Goal: Information Seeking & Learning: Learn about a topic

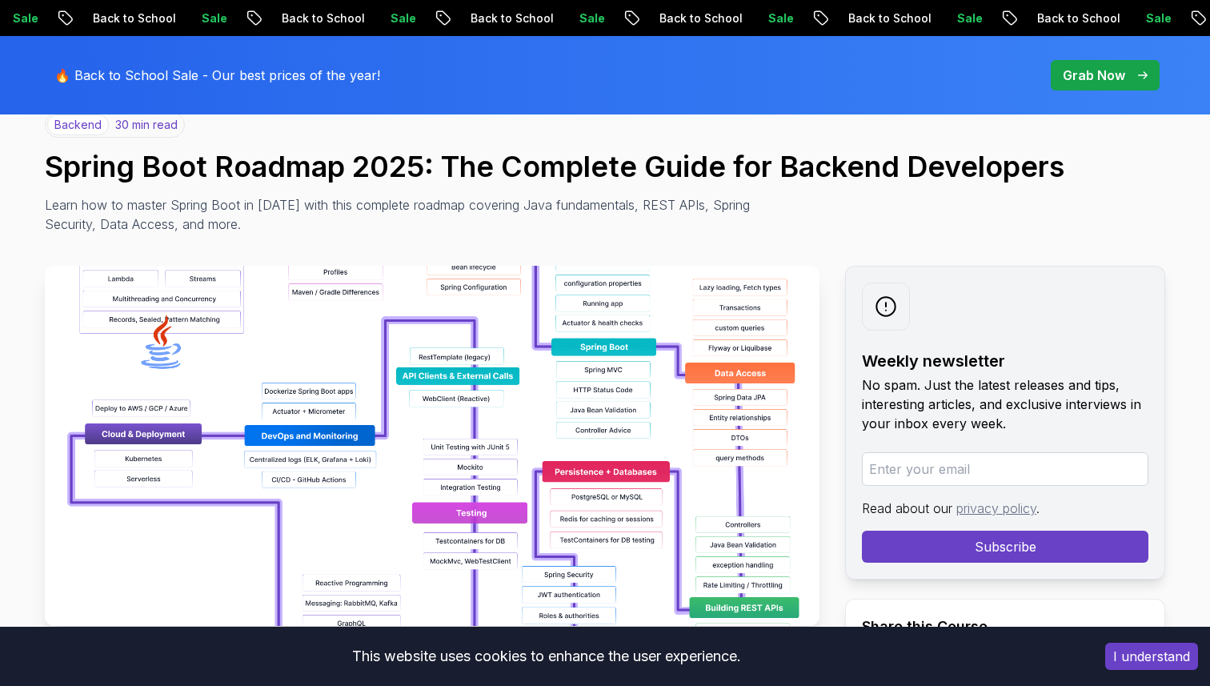
scroll to position [155, 0]
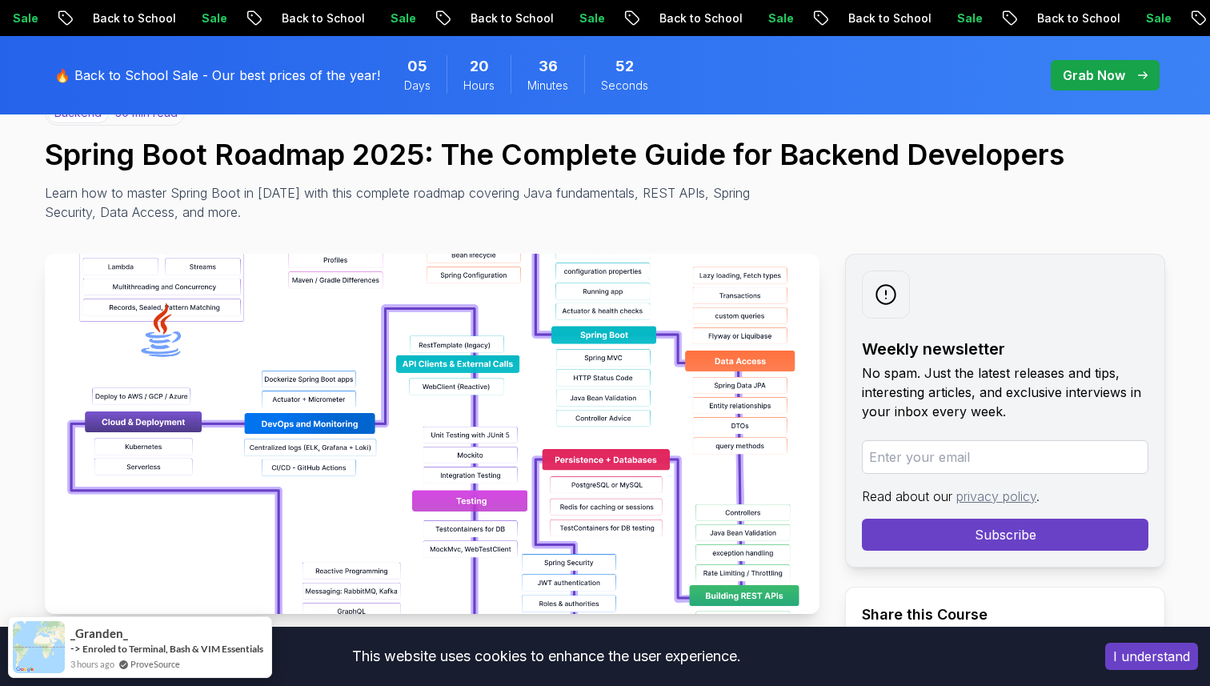
click at [1176, 654] on button "I understand" at bounding box center [1151, 656] width 93 height 27
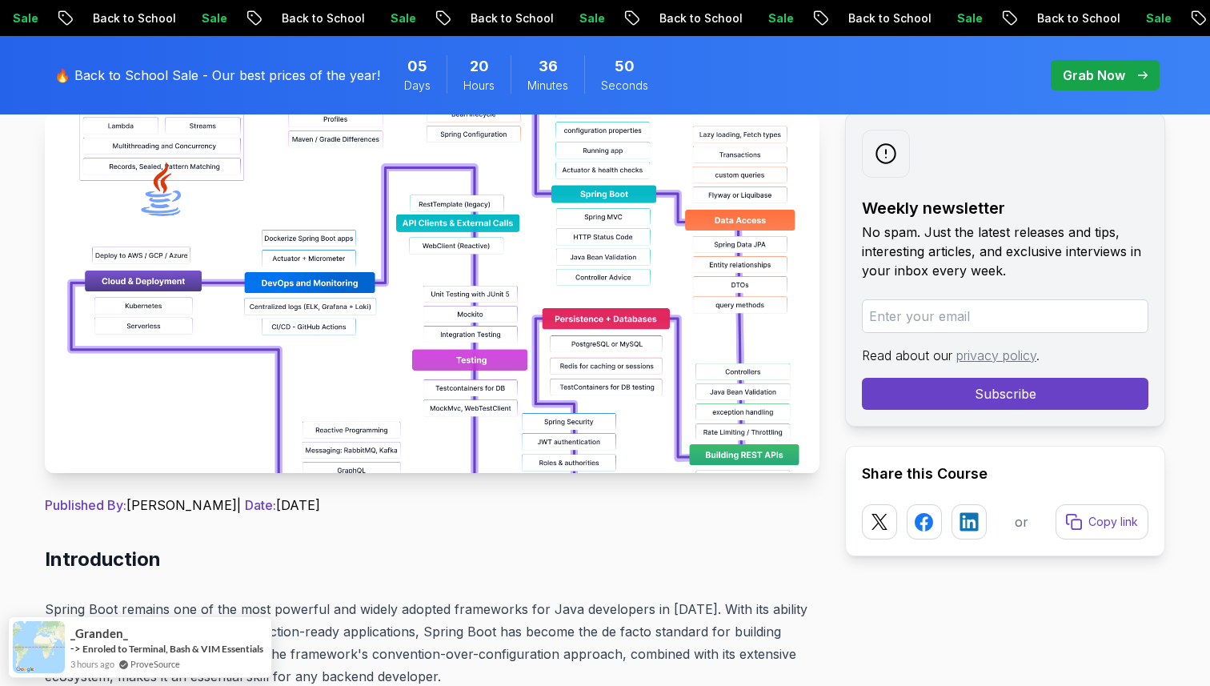
click at [563, 419] on img at bounding box center [432, 293] width 775 height 360
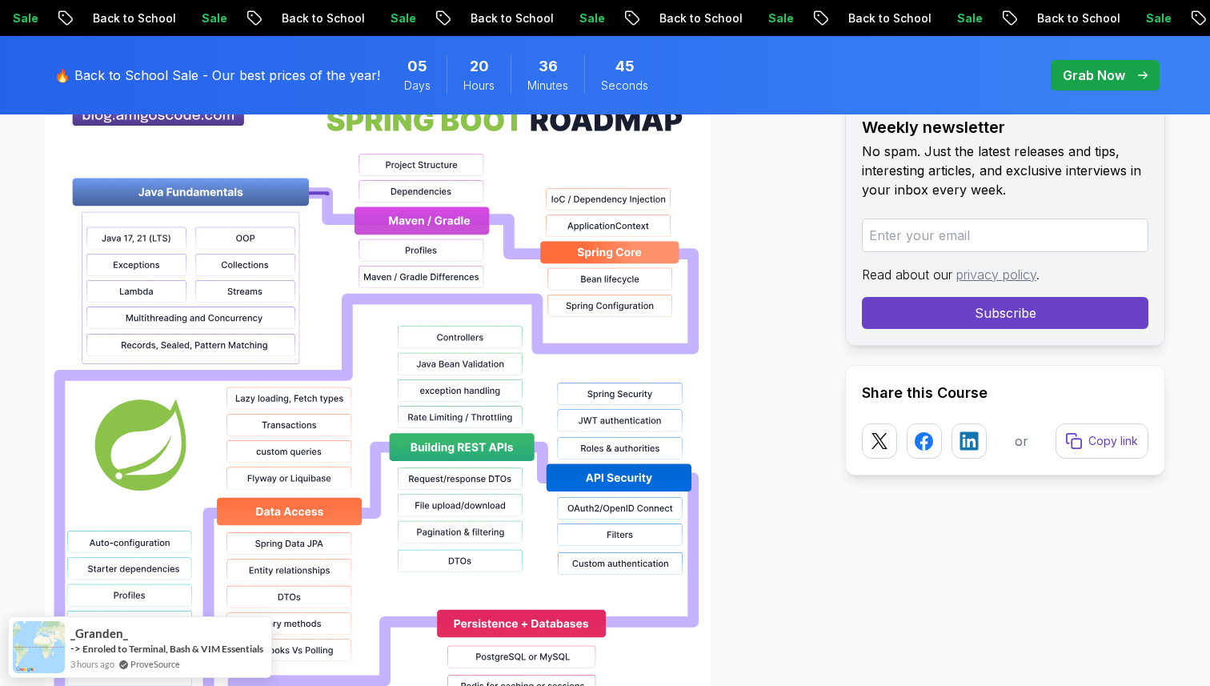
scroll to position [1187, 0]
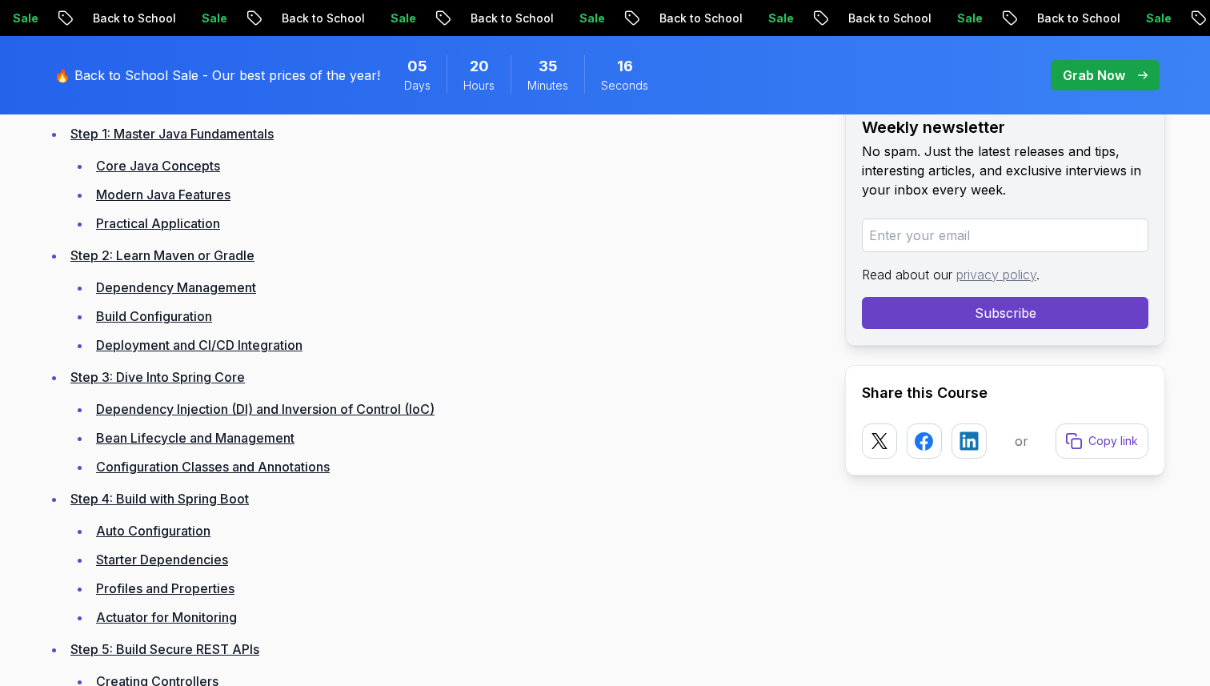
scroll to position [2408, 0]
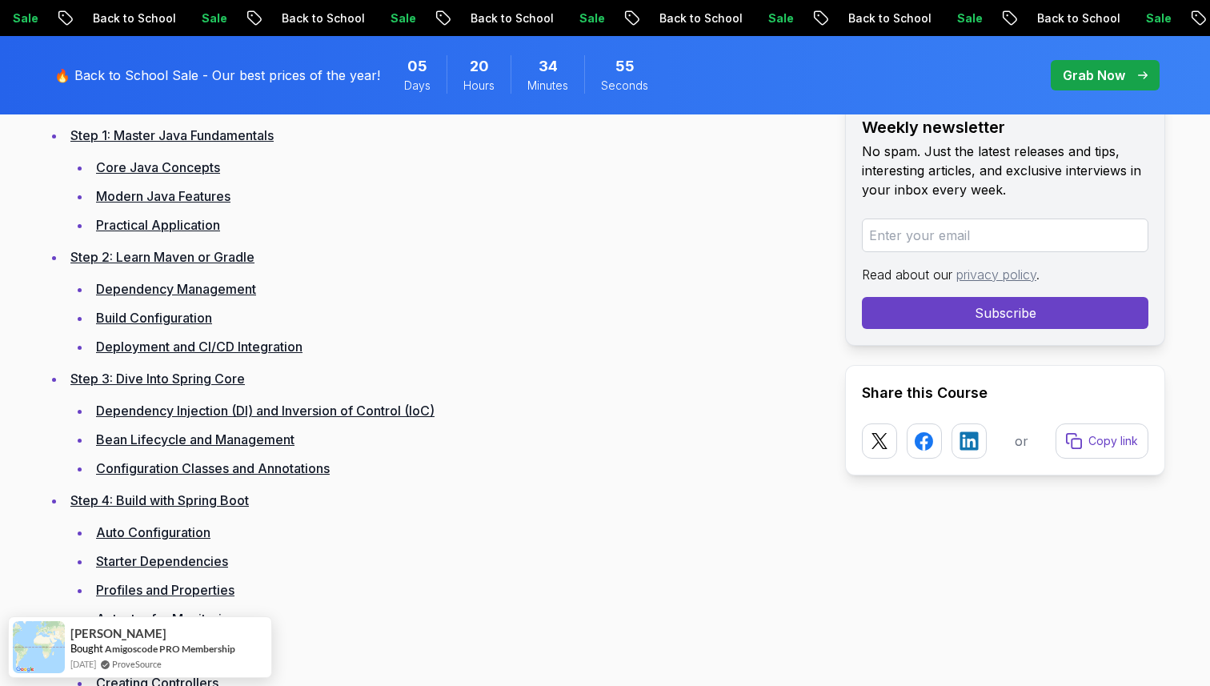
click at [222, 254] on link "Step 2: Learn Maven or Gradle" at bounding box center [162, 257] width 184 height 16
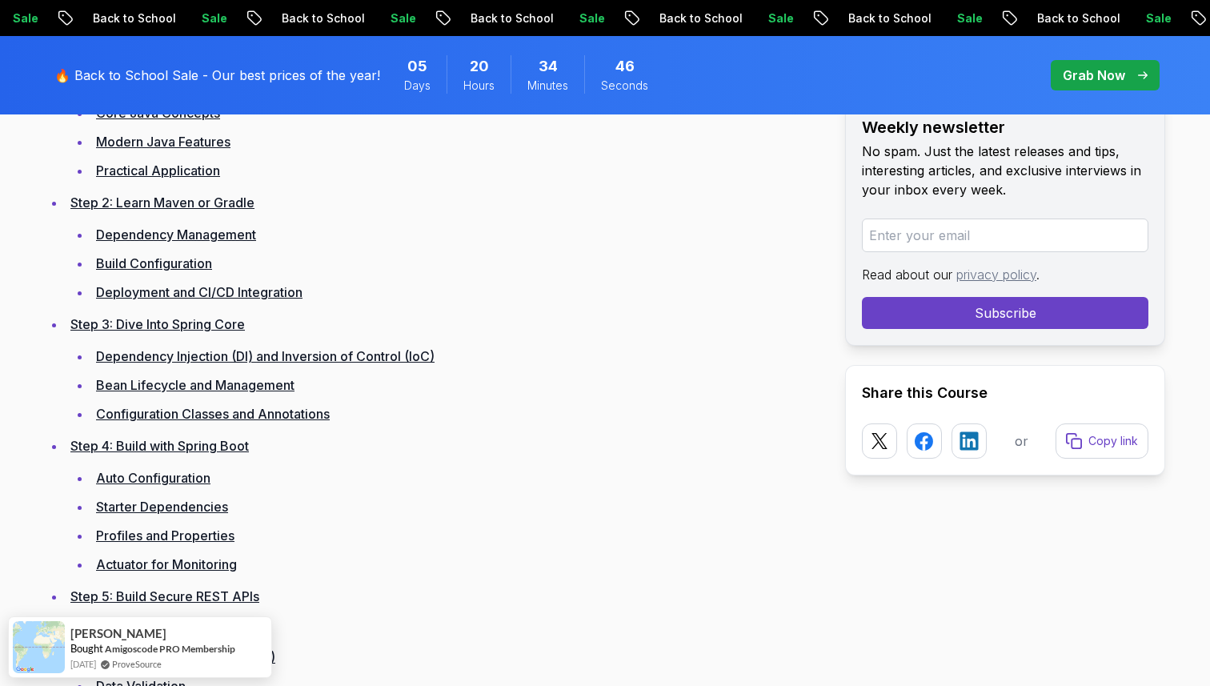
scroll to position [2485, 0]
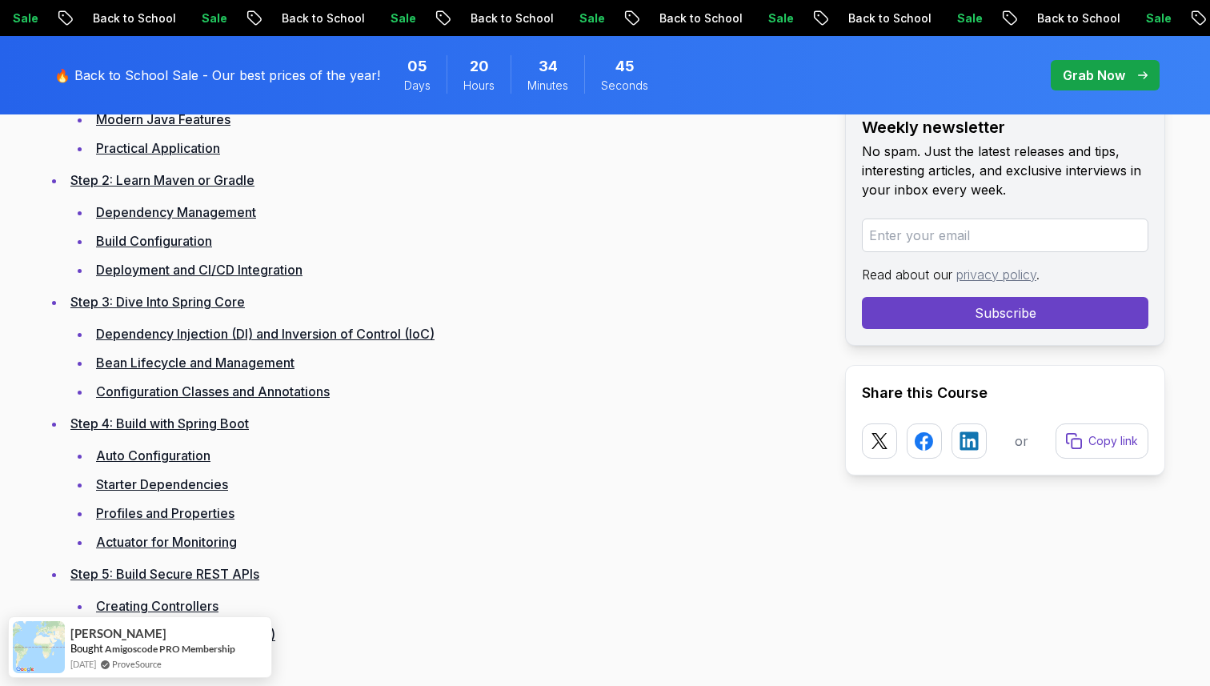
click at [250, 212] on link "Dependency Management" at bounding box center [176, 212] width 160 height 16
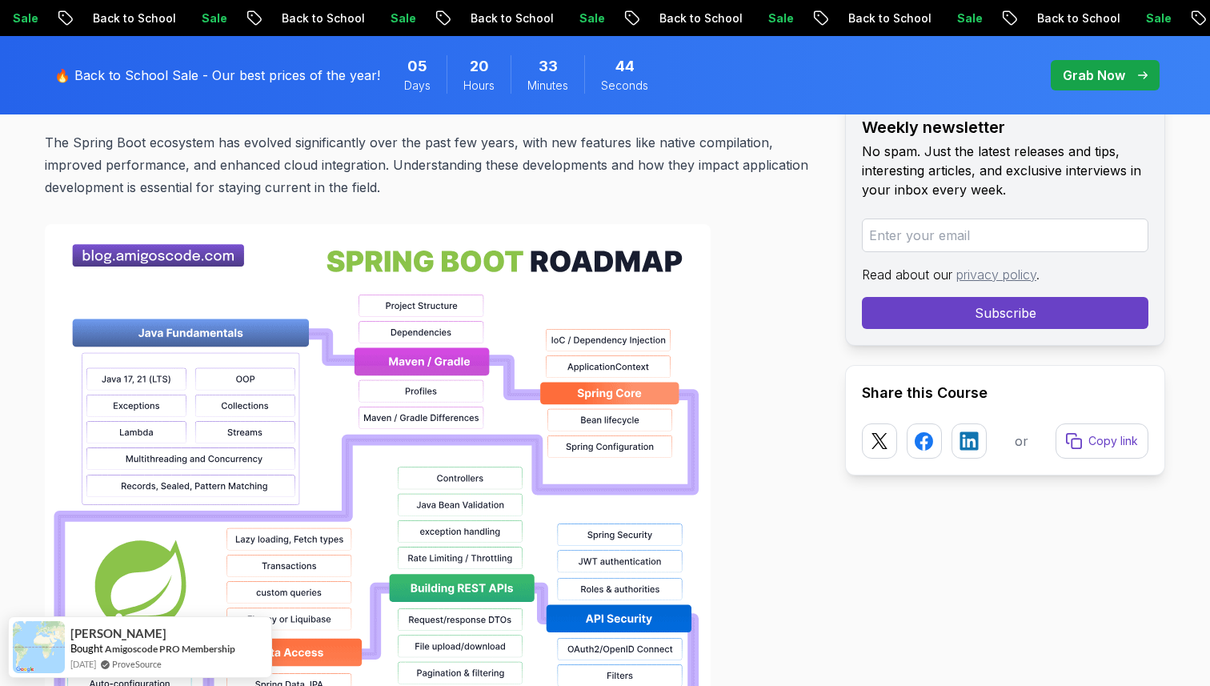
scroll to position [1083, 0]
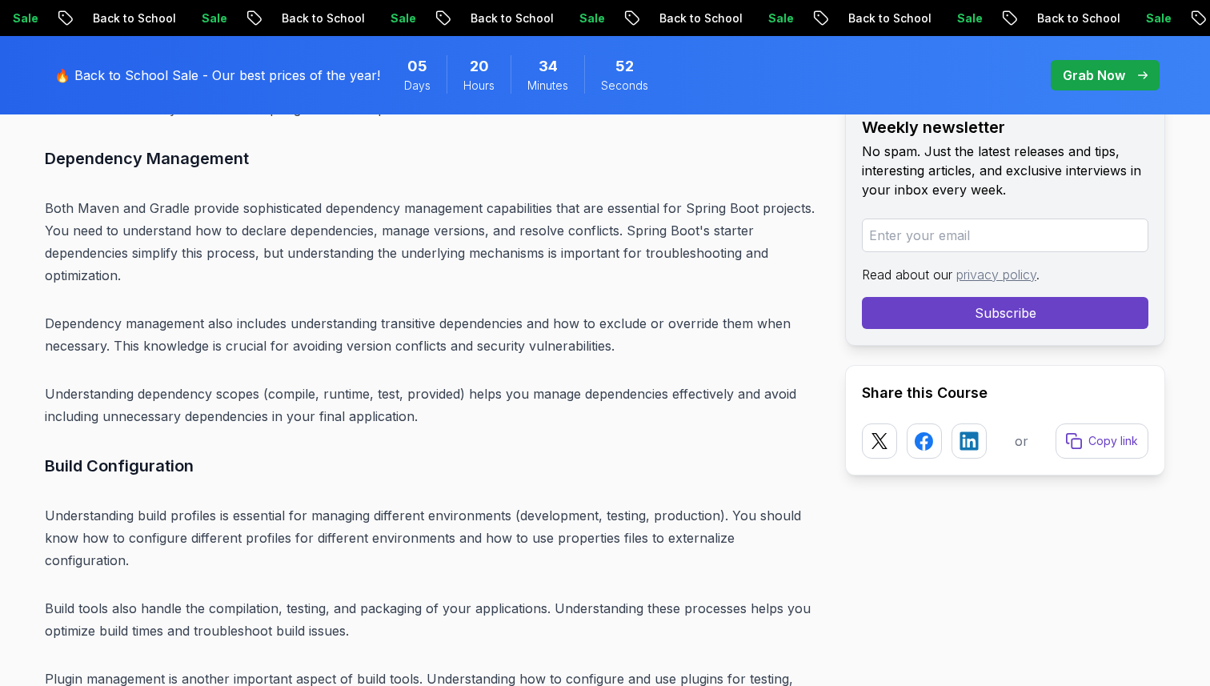
scroll to position [6552, 0]
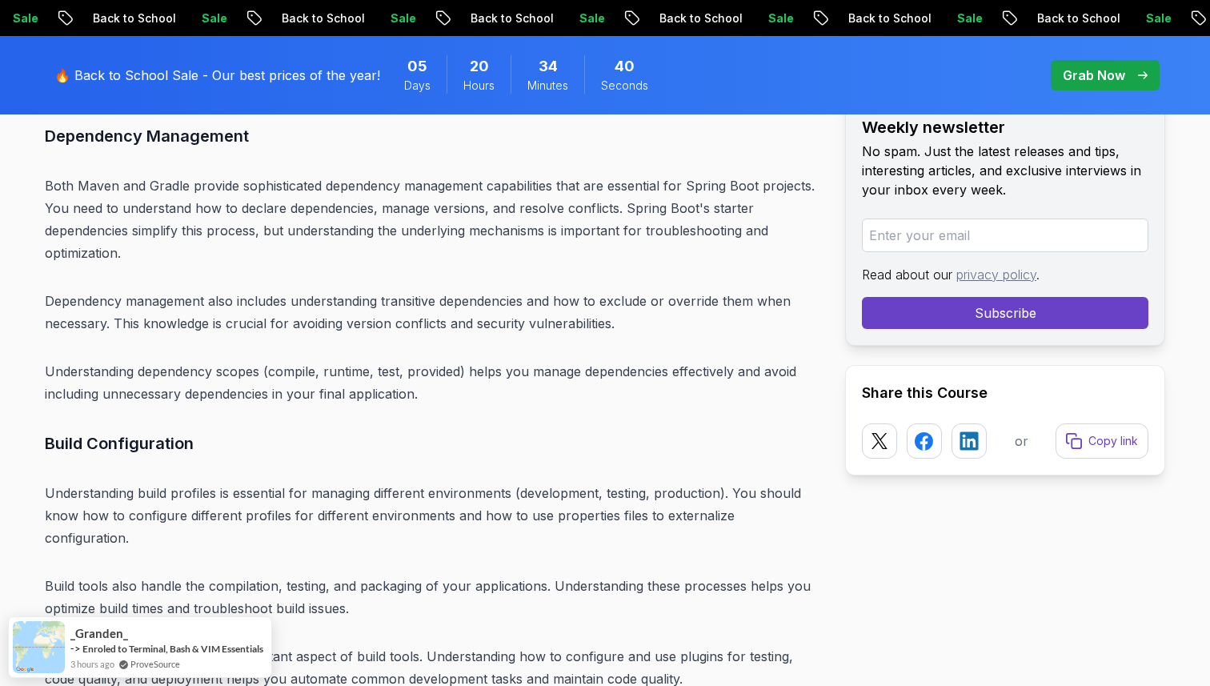
scroll to position [6564, 0]
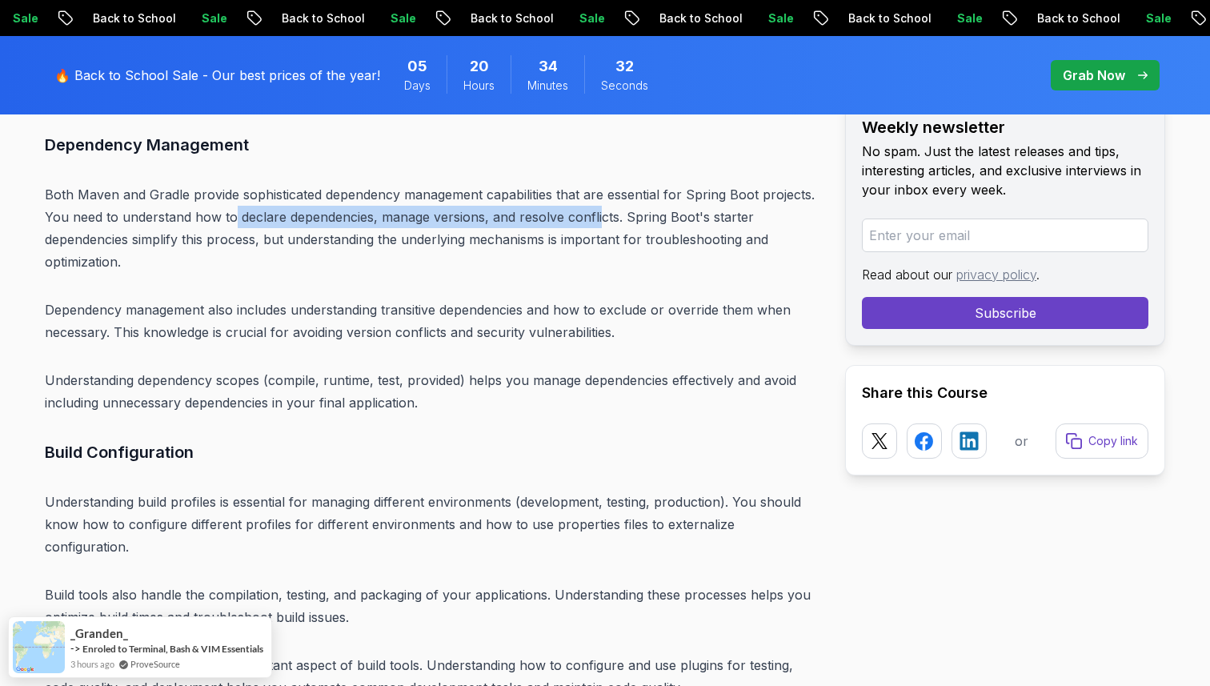
drag, startPoint x: 231, startPoint y: 198, endPoint x: 597, endPoint y: 199, distance: 365.7
click at [597, 199] on p "Both Maven and Gradle provide sophisticated dependency management capabilities …" at bounding box center [432, 228] width 775 height 90
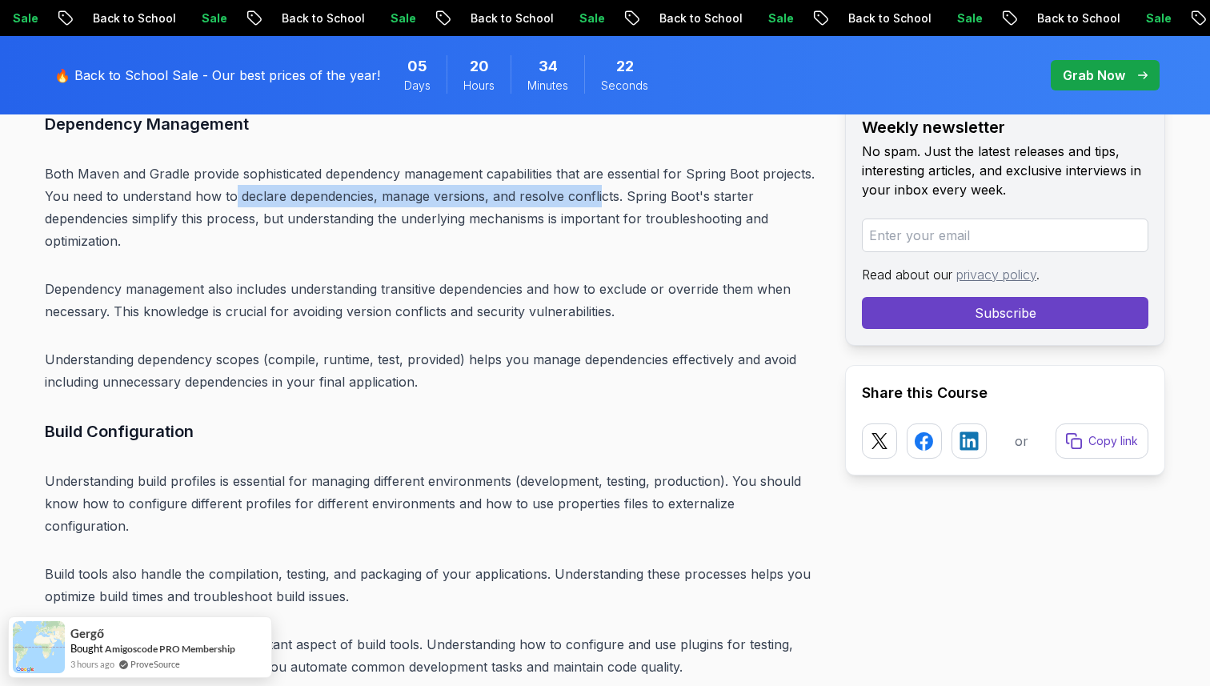
scroll to position [6596, 0]
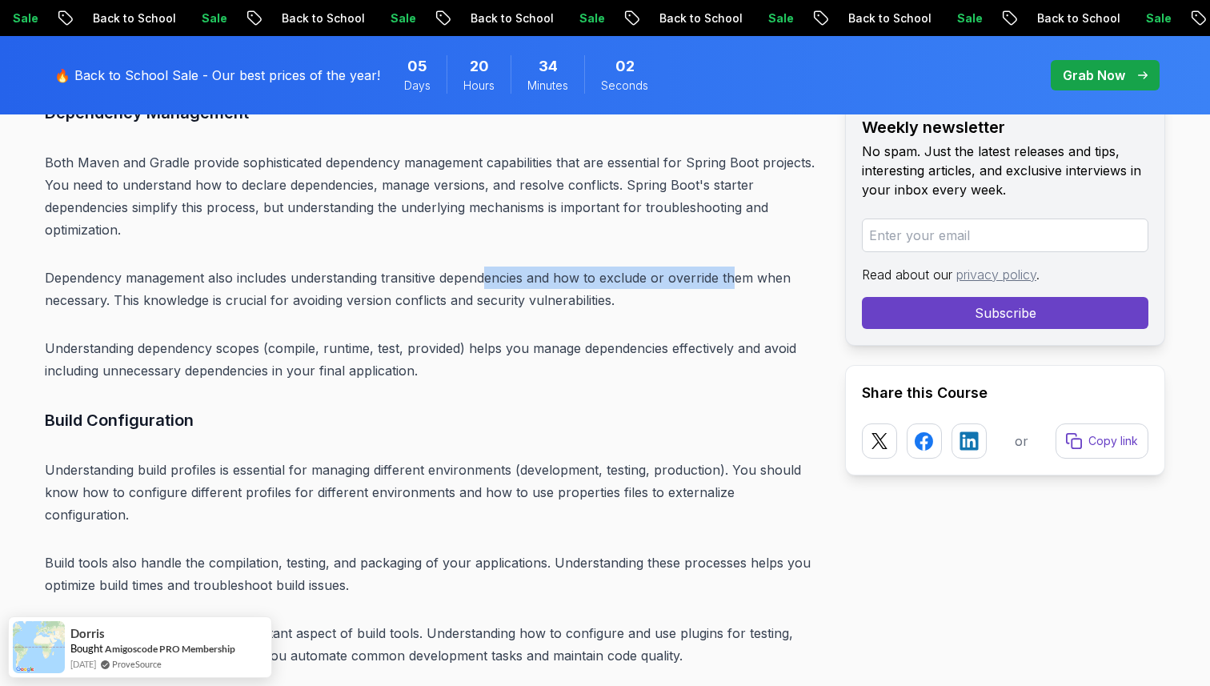
drag, startPoint x: 482, startPoint y: 257, endPoint x: 730, endPoint y: 259, distance: 247.3
click at [730, 266] on p "Dependency management also includes understanding transitive dependencies and h…" at bounding box center [432, 288] width 775 height 45
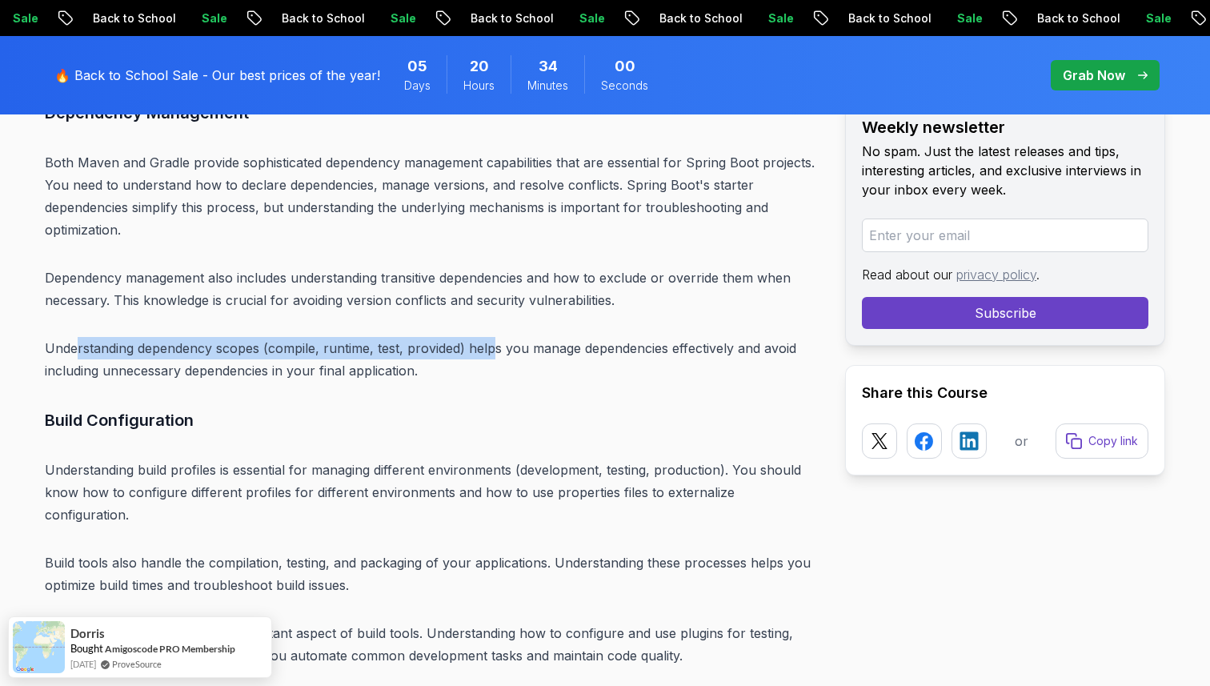
drag, startPoint x: 74, startPoint y: 333, endPoint x: 495, endPoint y: 318, distance: 422.0
click at [494, 337] on p "Understanding dependency scopes (compile, runtime, test, provided) helps you ma…" at bounding box center [432, 359] width 775 height 45
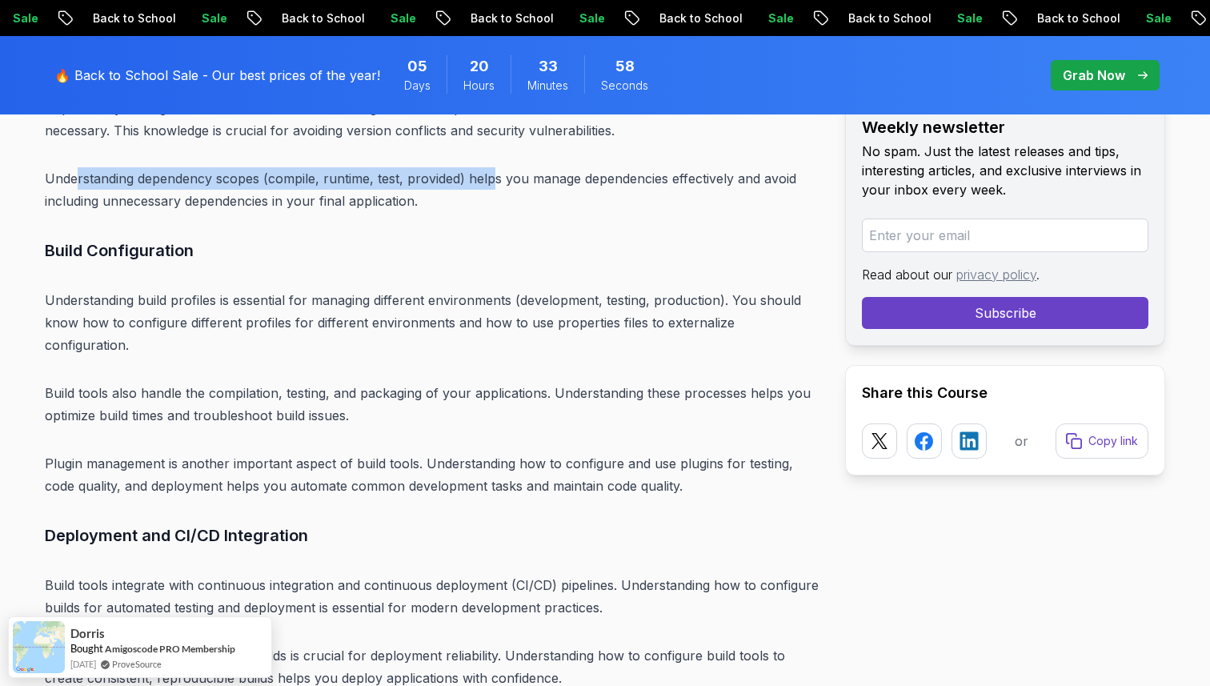
scroll to position [6776, 0]
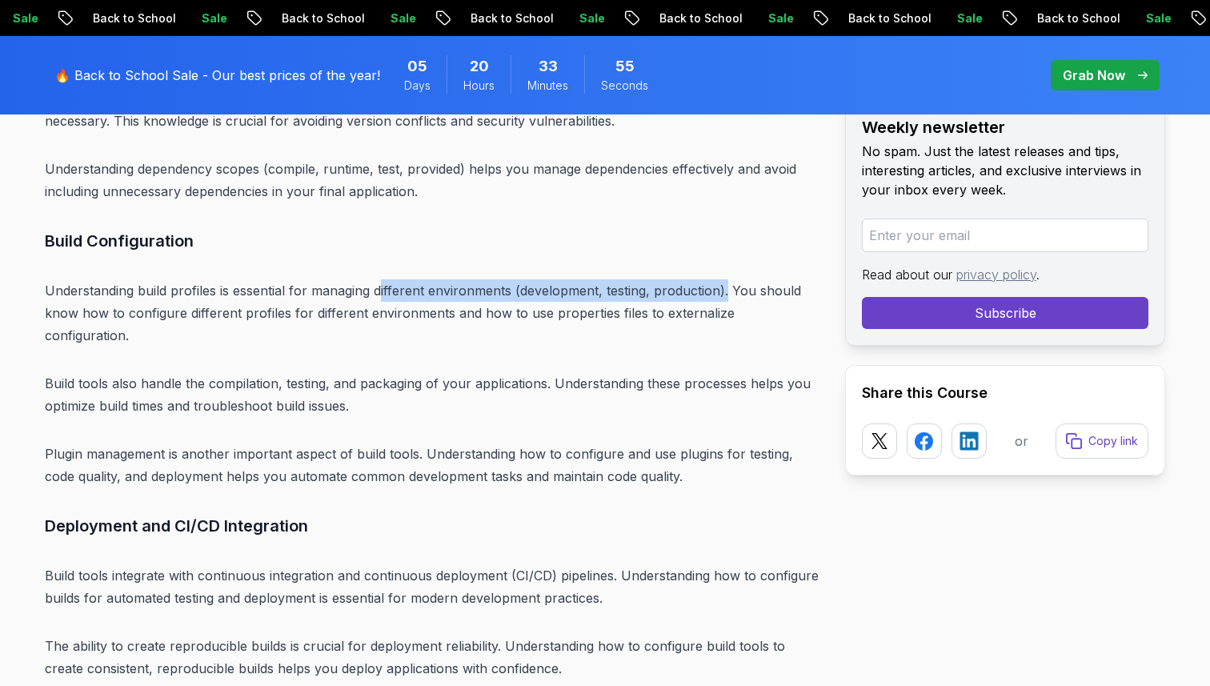
drag, startPoint x: 379, startPoint y: 268, endPoint x: 727, endPoint y: 267, distance: 347.3
click at [727, 279] on p "Understanding build profiles is essential for managing different environments (…" at bounding box center [432, 312] width 775 height 67
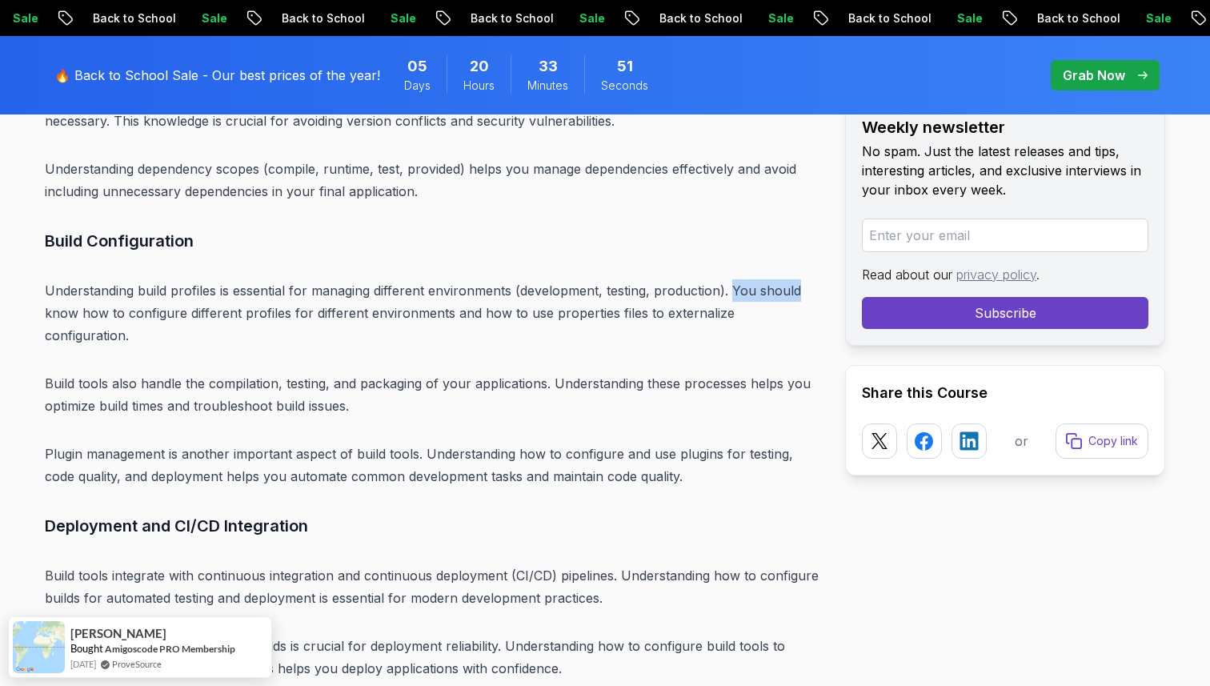
drag, startPoint x: 733, startPoint y: 266, endPoint x: 824, endPoint y: 267, distance: 91.2
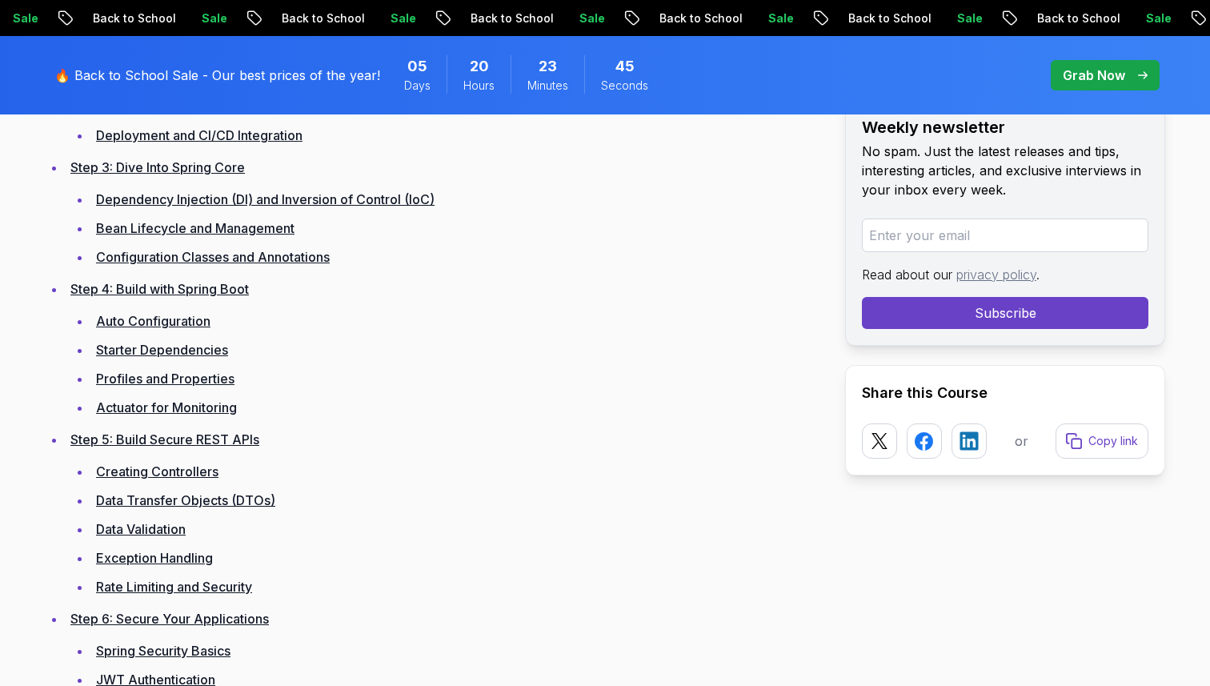
scroll to position [2589, 0]
